Goal: Information Seeking & Learning: Learn about a topic

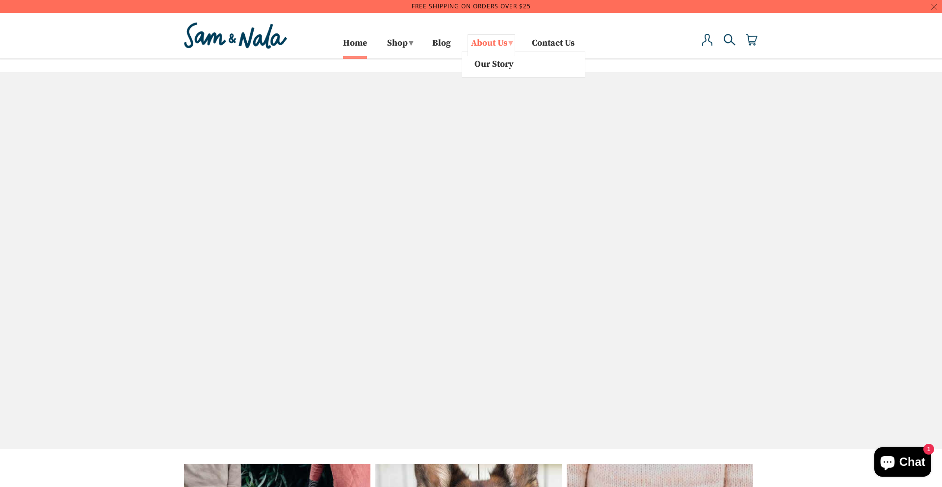
click at [491, 41] on link "About Us ▾" at bounding box center [492, 45] width 48 height 22
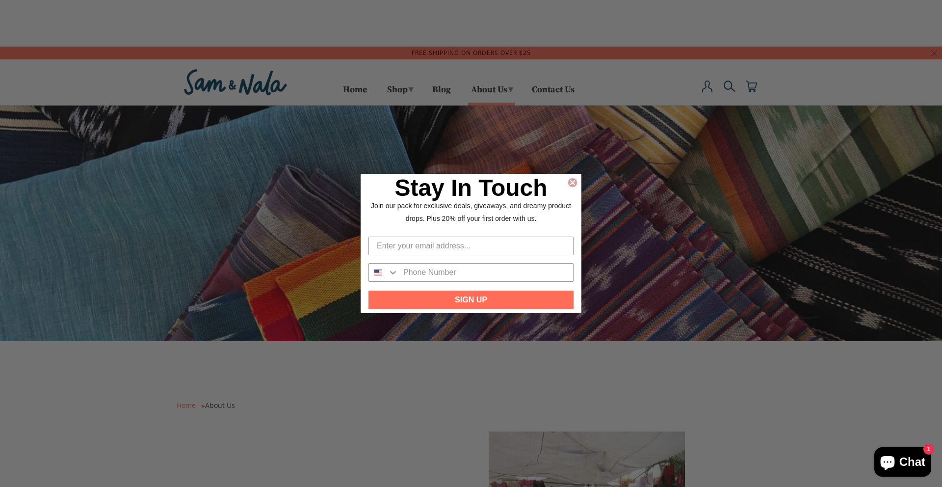
click at [571, 184] on icon "Close dialog" at bounding box center [573, 183] width 4 height 4
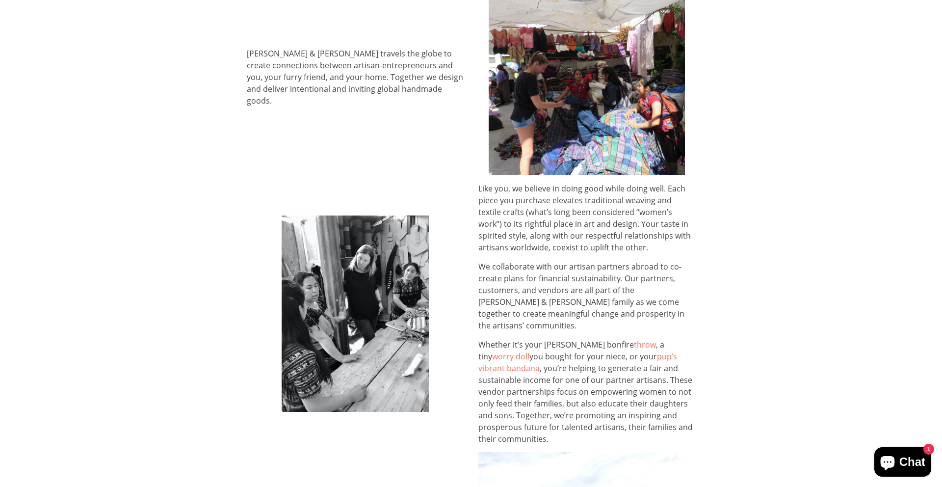
scroll to position [455, 0]
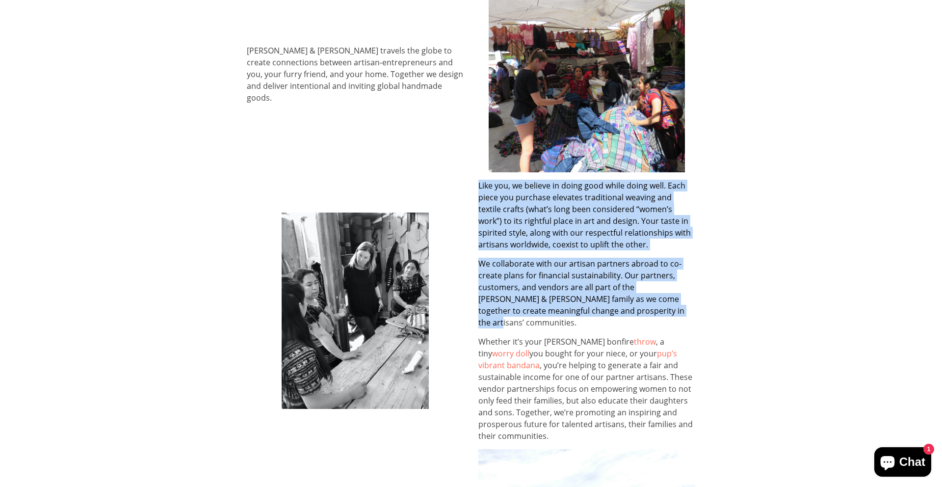
drag, startPoint x: 477, startPoint y: 180, endPoint x: 660, endPoint y: 309, distance: 223.7
click at [660, 309] on div "Like you, we believe in doing good while doing well. Each piece you purchase el…" at bounding box center [587, 310] width 232 height 277
copy div "Like you, we believe in doing good while doing well. Each piece you purchase el…"
